Goal: Navigation & Orientation: Go to known website

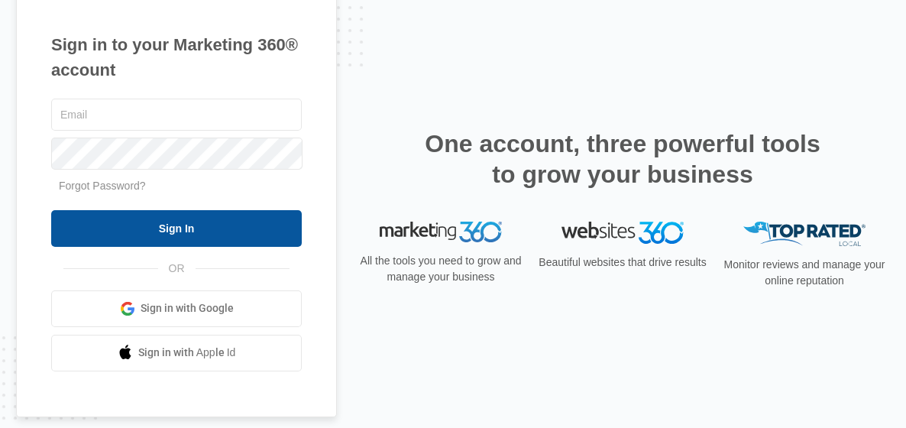
type input "[EMAIL_ADDRESS][DOMAIN_NAME]"
click at [154, 216] on input "Sign In" at bounding box center [176, 228] width 251 height 37
